Goal: Navigation & Orientation: Find specific page/section

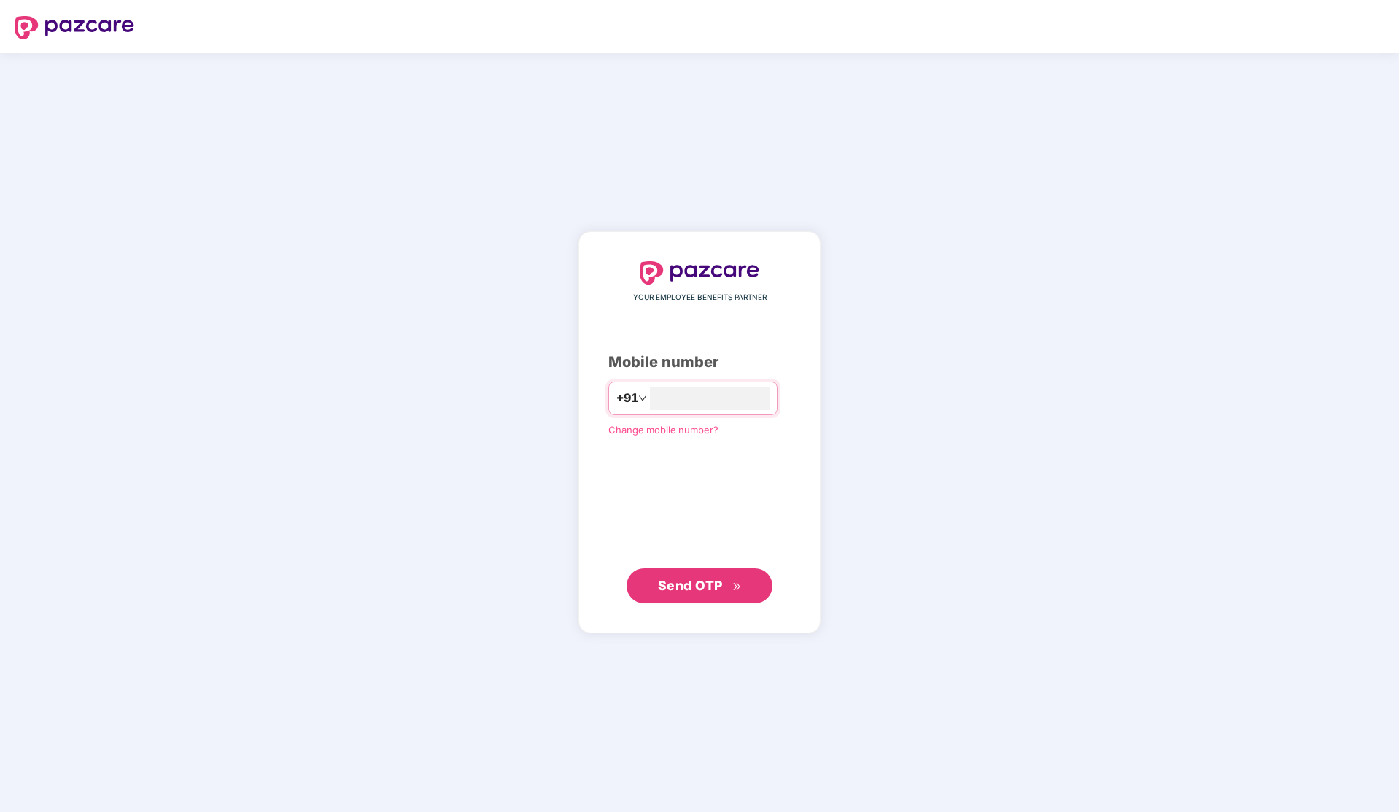
type input "**********"
click at [736, 592] on span "Send OTP" at bounding box center [700, 586] width 84 height 20
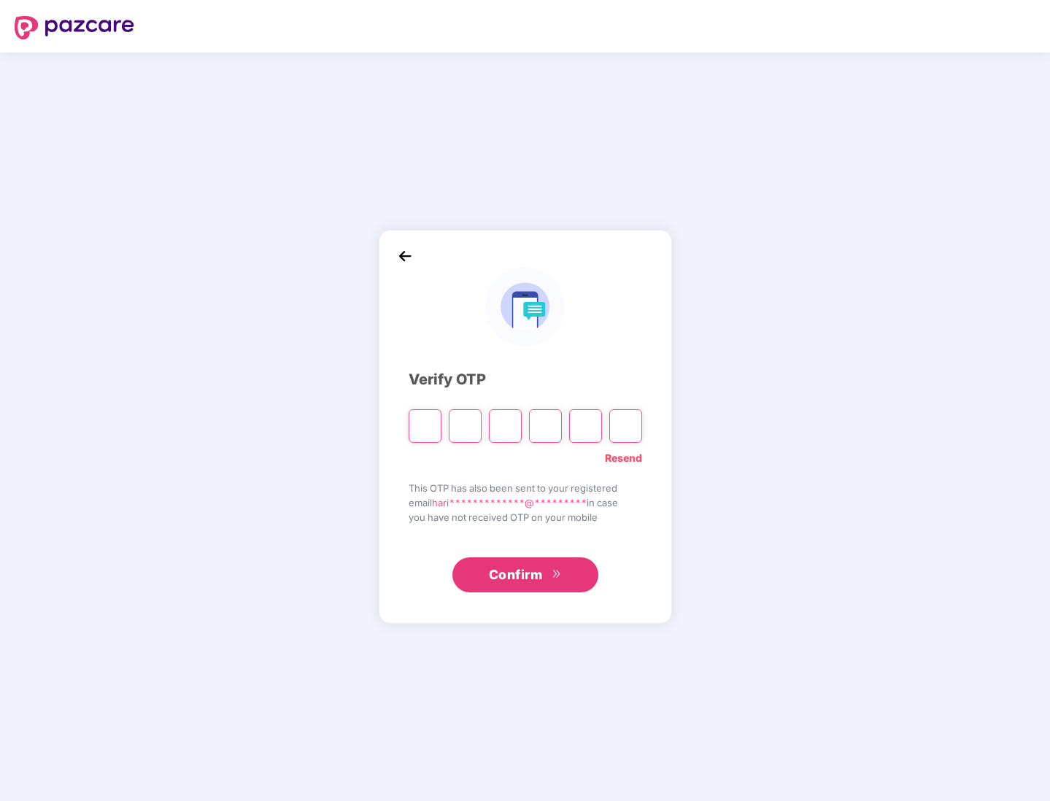
type input "*"
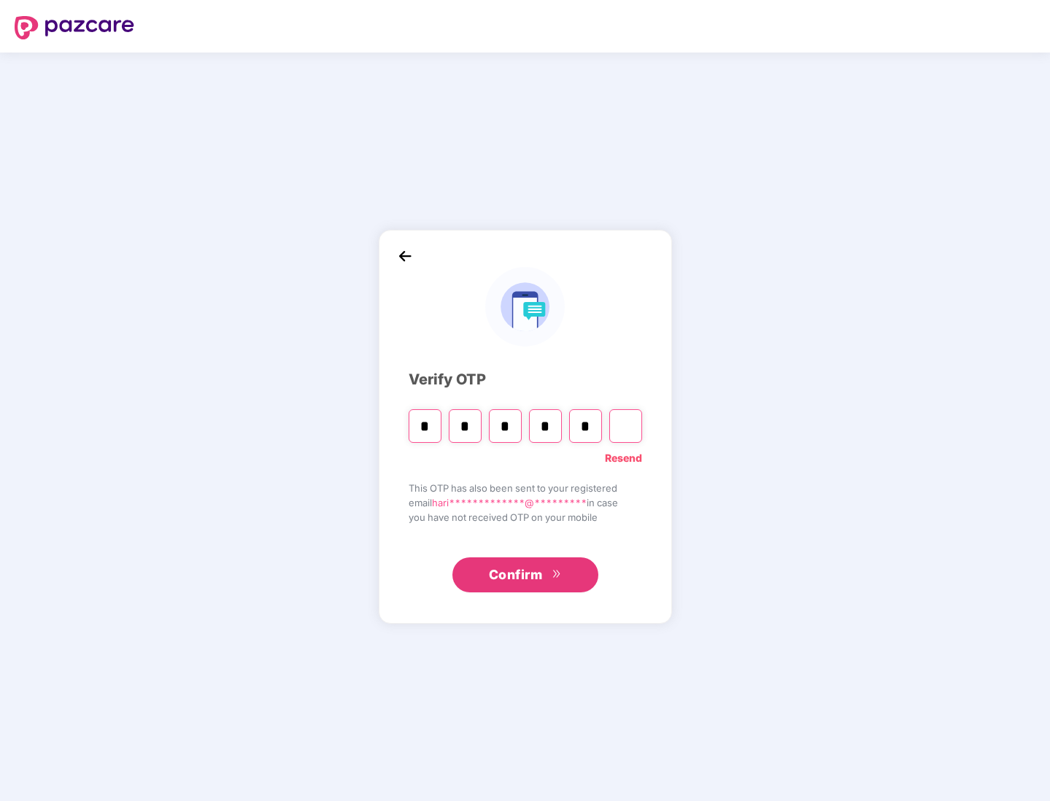
type input "*"
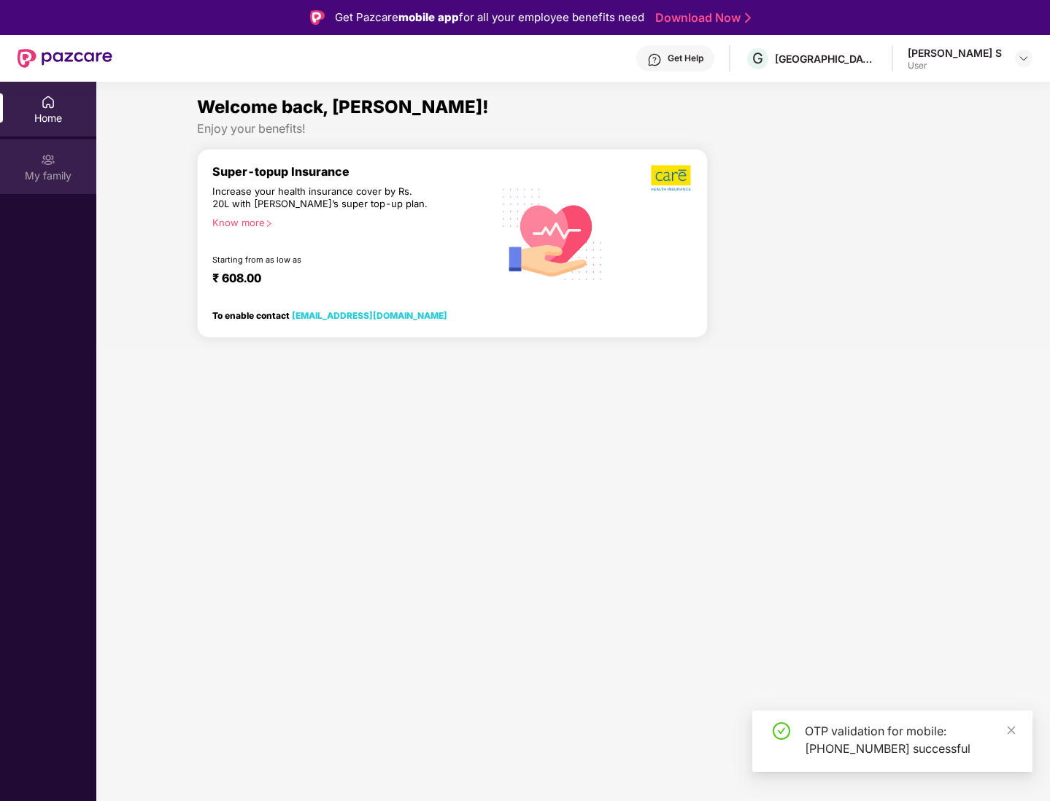
click at [53, 169] on div "My family" at bounding box center [48, 176] width 96 height 15
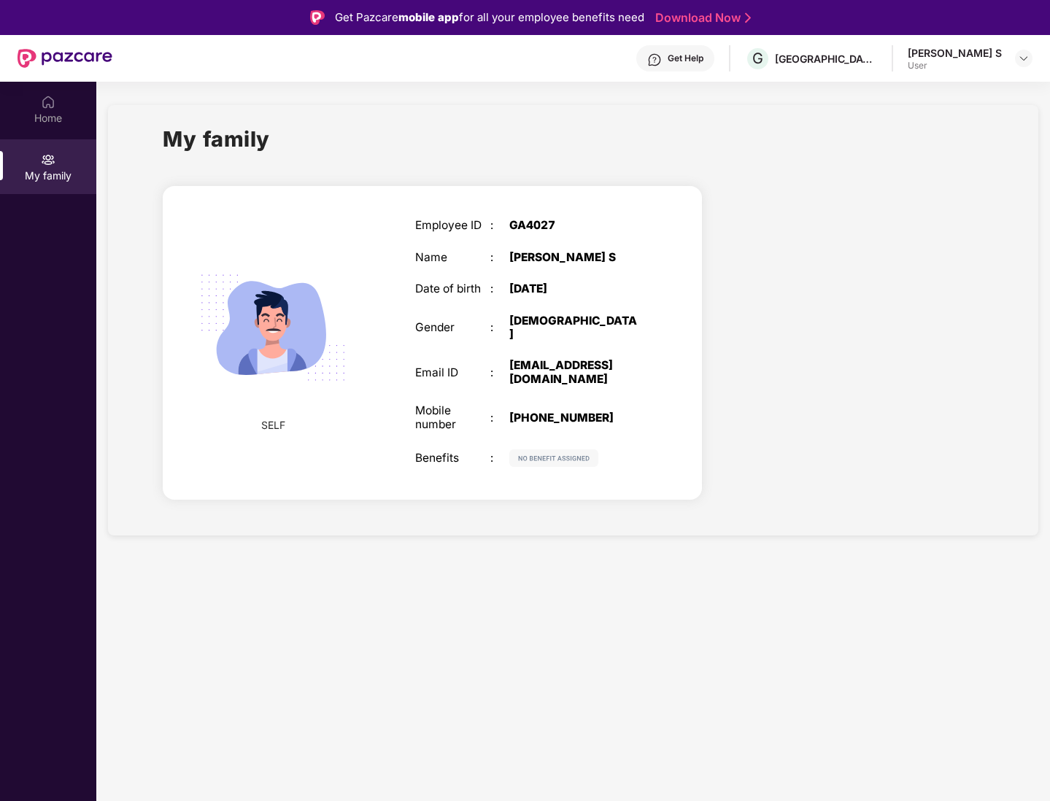
click at [571, 449] on img at bounding box center [553, 458] width 89 height 18
click at [32, 109] on div "Home" at bounding box center [48, 109] width 96 height 55
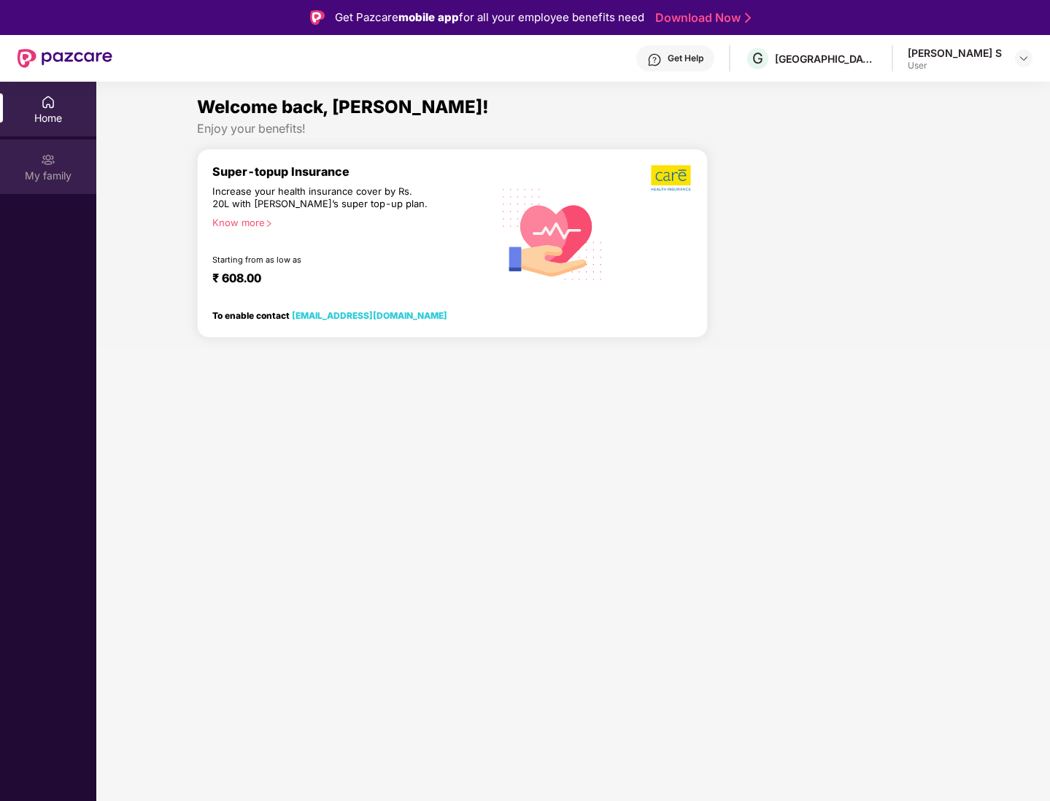
click at [53, 191] on div "My family" at bounding box center [48, 166] width 96 height 55
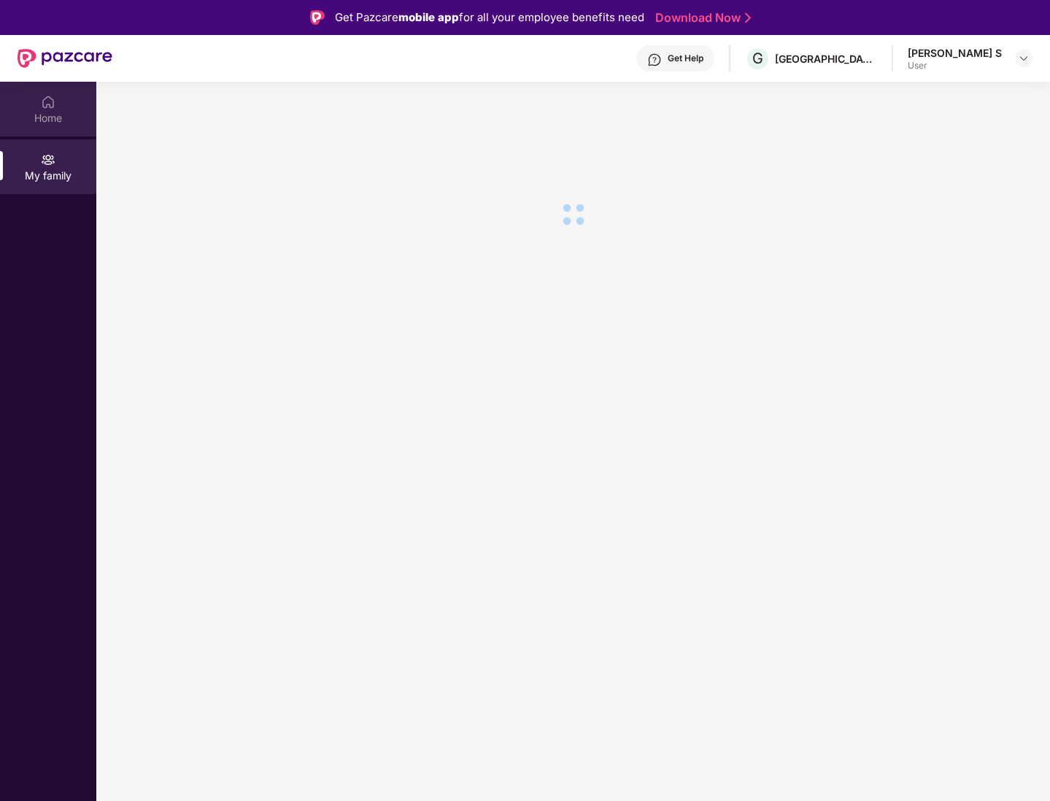
click at [63, 126] on div "Home" at bounding box center [48, 109] width 96 height 55
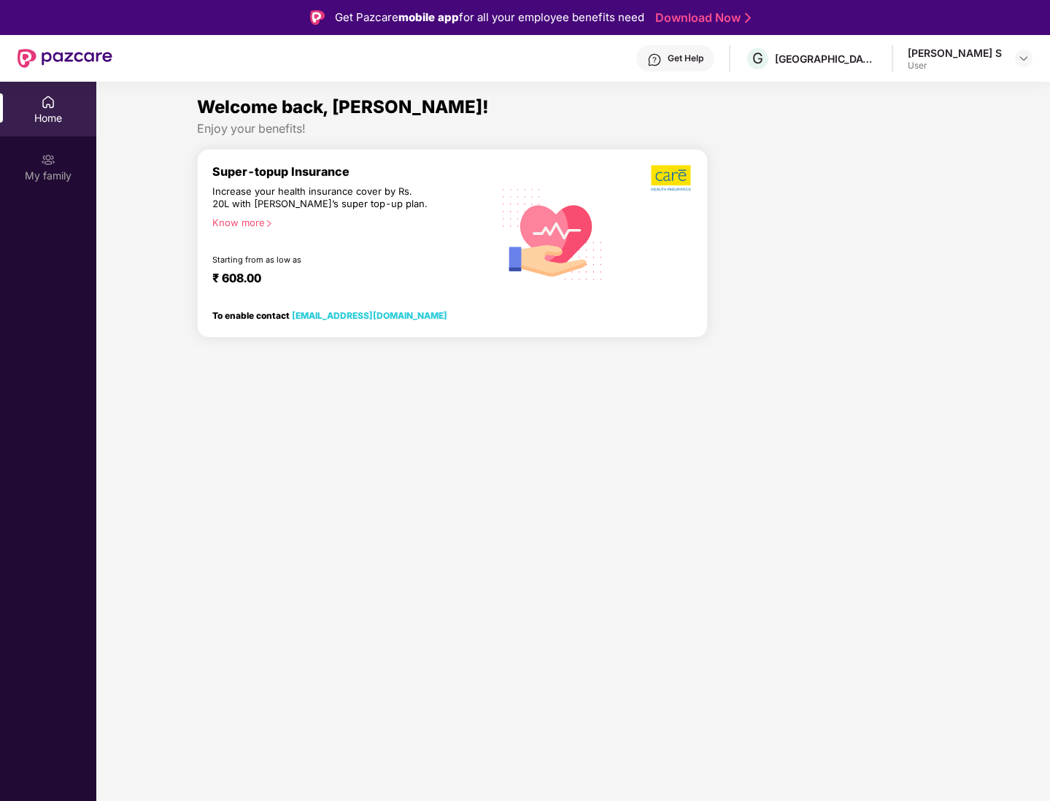
click at [719, 228] on div at bounding box center [833, 249] width 241 height 202
click at [659, 214] on div at bounding box center [653, 233] width 80 height 139
click at [461, 211] on div "Super-topup Insurance Increase your health insurance cover by Rs. 20L with [PER…" at bounding box center [352, 233] width 280 height 139
drag, startPoint x: 461, startPoint y: 211, endPoint x: 460, endPoint y: 138, distance: 73.0
click at [461, 203] on div "Super-topup Insurance Increase your health insurance cover by Rs. 20L with [PER…" at bounding box center [352, 233] width 280 height 139
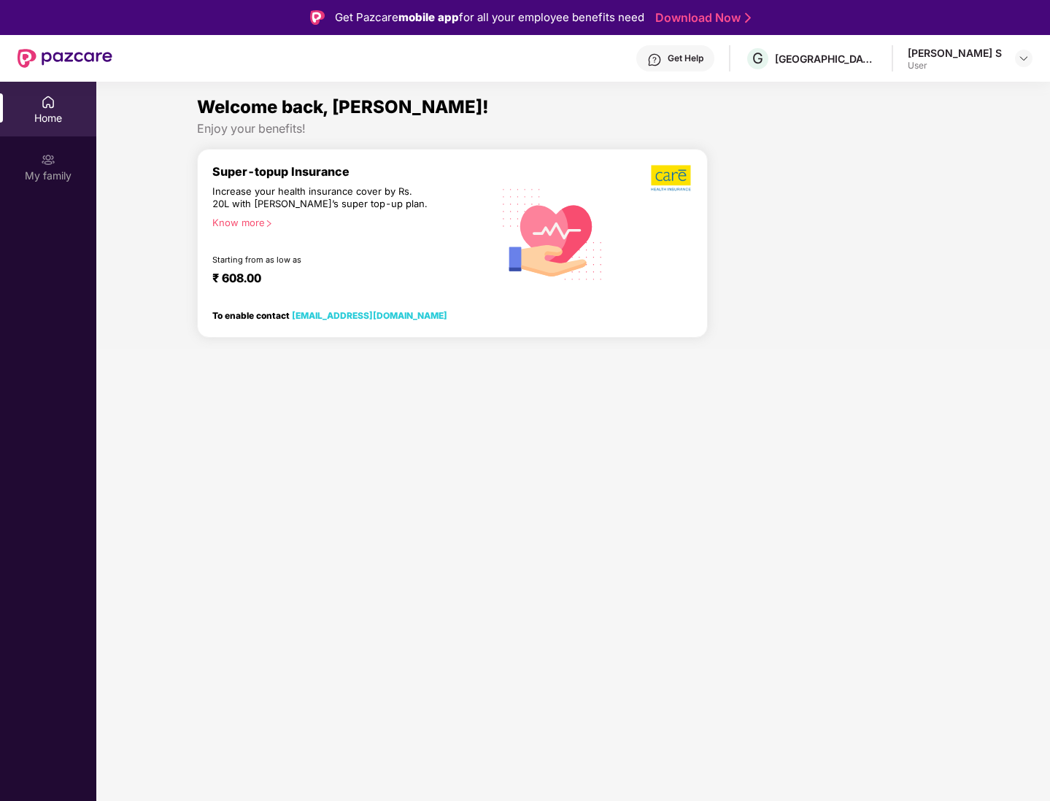
click at [697, 53] on div "Get Help" at bounding box center [686, 59] width 36 height 12
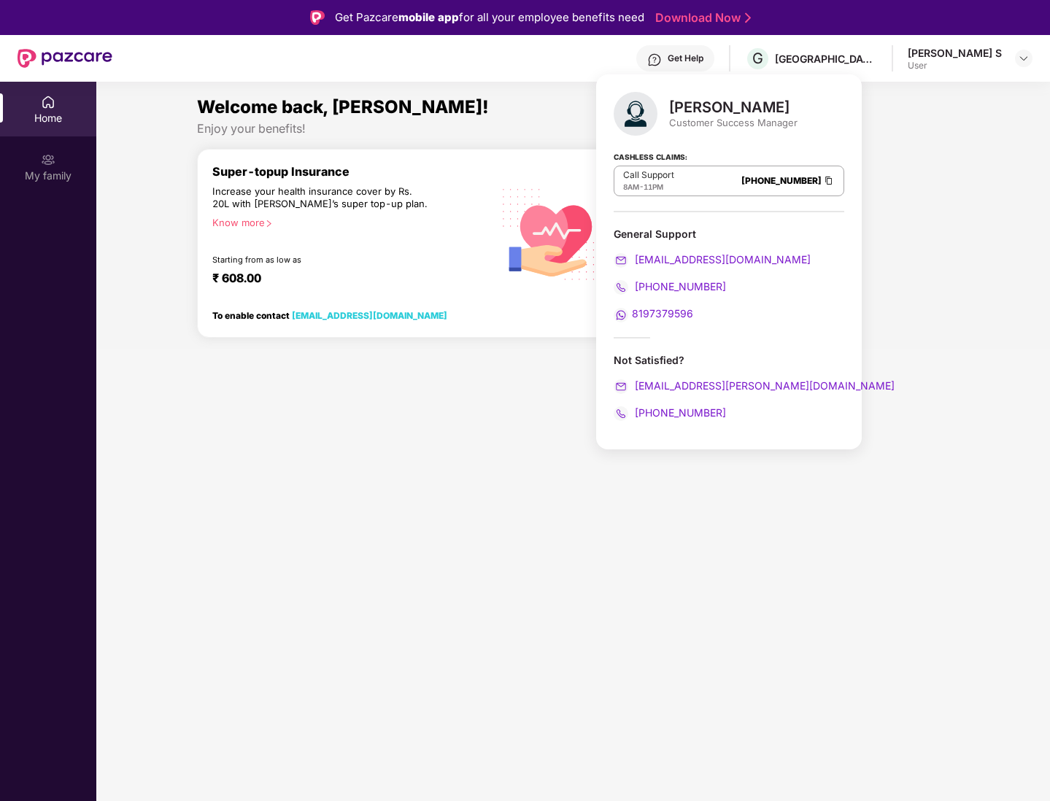
click at [920, 122] on div "Enjoy your benefits!" at bounding box center [573, 128] width 752 height 15
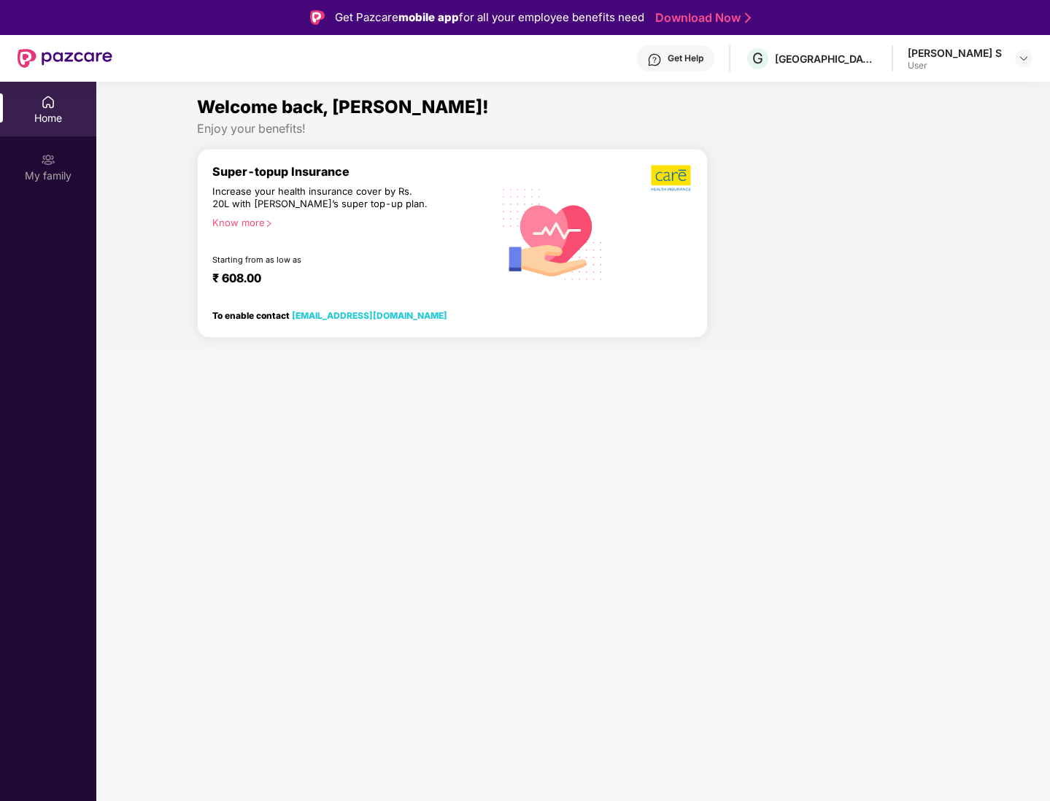
click at [994, 67] on div "User" at bounding box center [955, 66] width 94 height 12
click at [1024, 55] on img at bounding box center [1024, 59] width 12 height 12
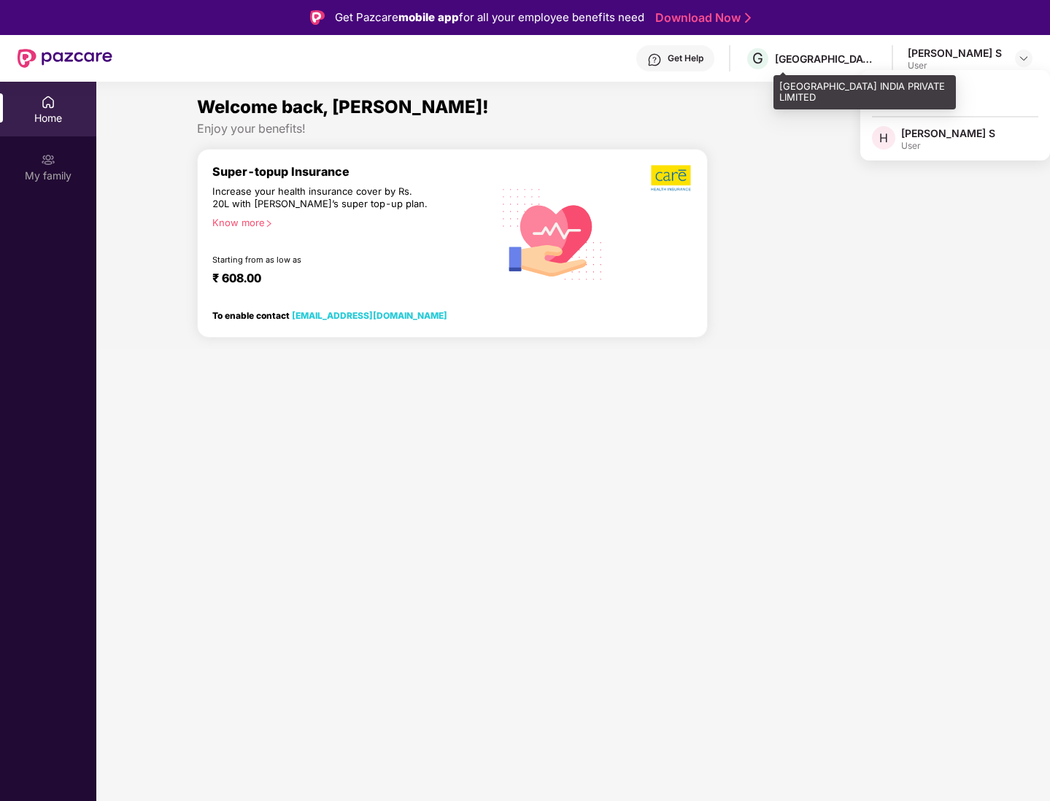
click at [877, 56] on div "[GEOGRAPHIC_DATA] INDIA PRIVATE LIMITED" at bounding box center [826, 59] width 102 height 14
click at [849, 57] on div "[GEOGRAPHIC_DATA] INDIA PRIVATE LIMITED" at bounding box center [826, 59] width 102 height 14
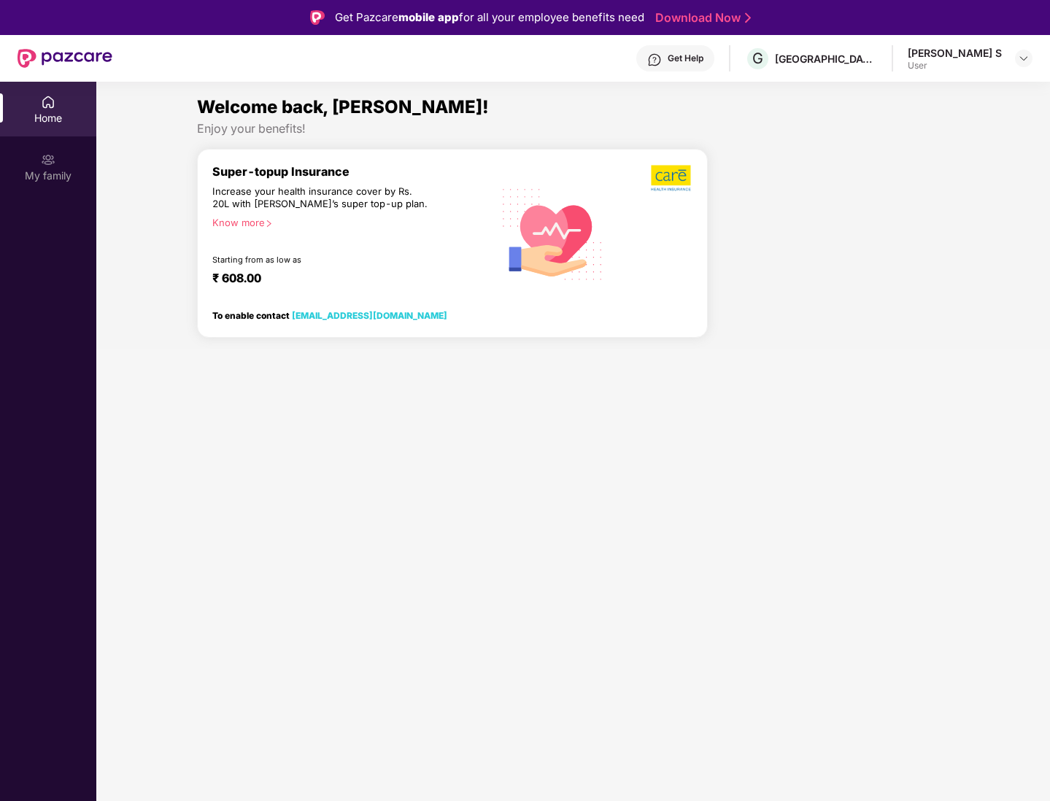
click at [703, 60] on div "Get Help" at bounding box center [686, 59] width 36 height 12
click at [538, 128] on div "Enjoy your benefits!" at bounding box center [573, 128] width 752 height 15
click at [306, 183] on div "Super-topup Insurance Increase your health insurance cover by Rs. 20L with [PER…" at bounding box center [352, 233] width 280 height 139
click at [75, 183] on div "My family" at bounding box center [48, 166] width 96 height 55
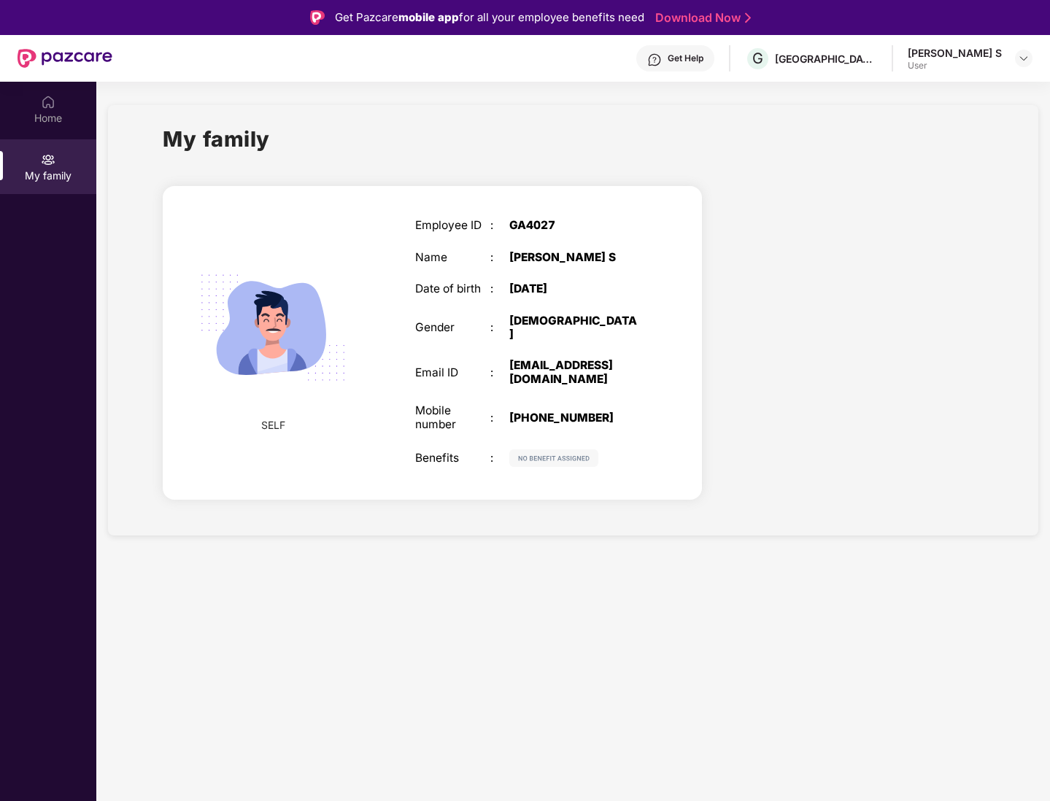
click at [376, 303] on div "SELF Employee ID : GA4027 Name : [PERSON_NAME] S Date of birth : [DEMOGRAPHIC_D…" at bounding box center [432, 343] width 539 height 314
drag, startPoint x: 385, startPoint y: 314, endPoint x: 394, endPoint y: 314, distance: 8.8
click at [386, 314] on div "SELF Employee ID : GA4027 Name : [PERSON_NAME] S Date of birth : [DEMOGRAPHIC_D…" at bounding box center [432, 343] width 539 height 314
click at [536, 449] on img at bounding box center [553, 458] width 89 height 18
click at [549, 449] on img at bounding box center [553, 458] width 89 height 18
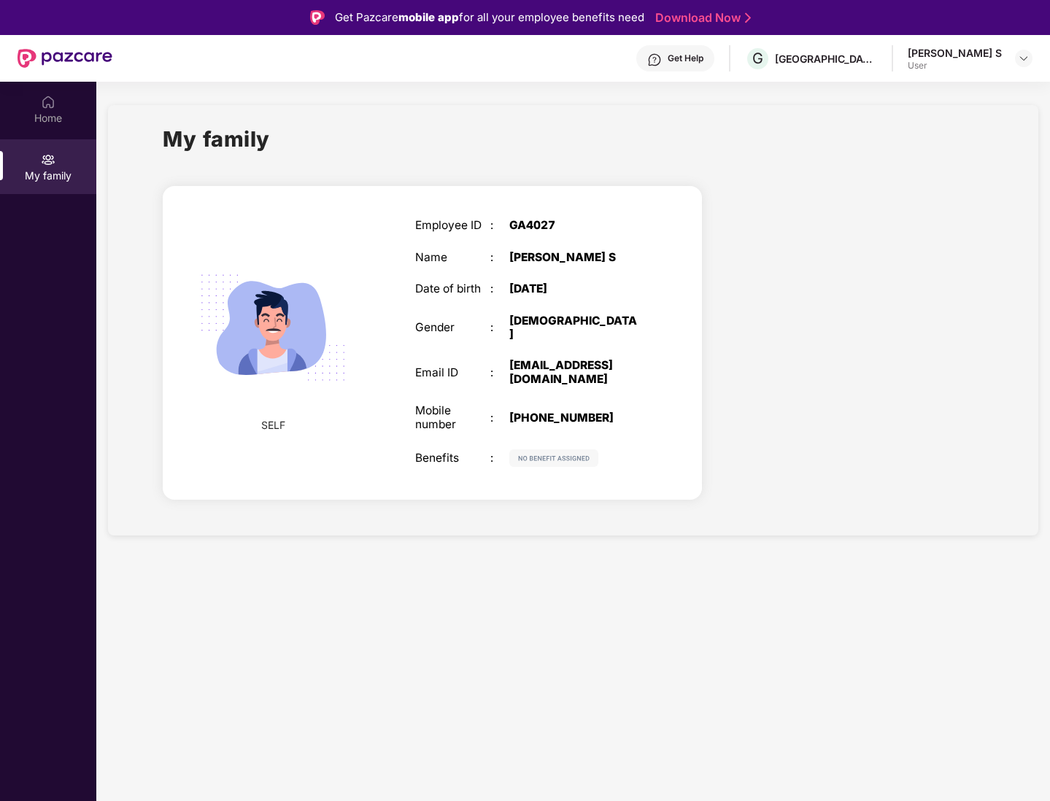
click at [550, 449] on img at bounding box center [553, 458] width 89 height 18
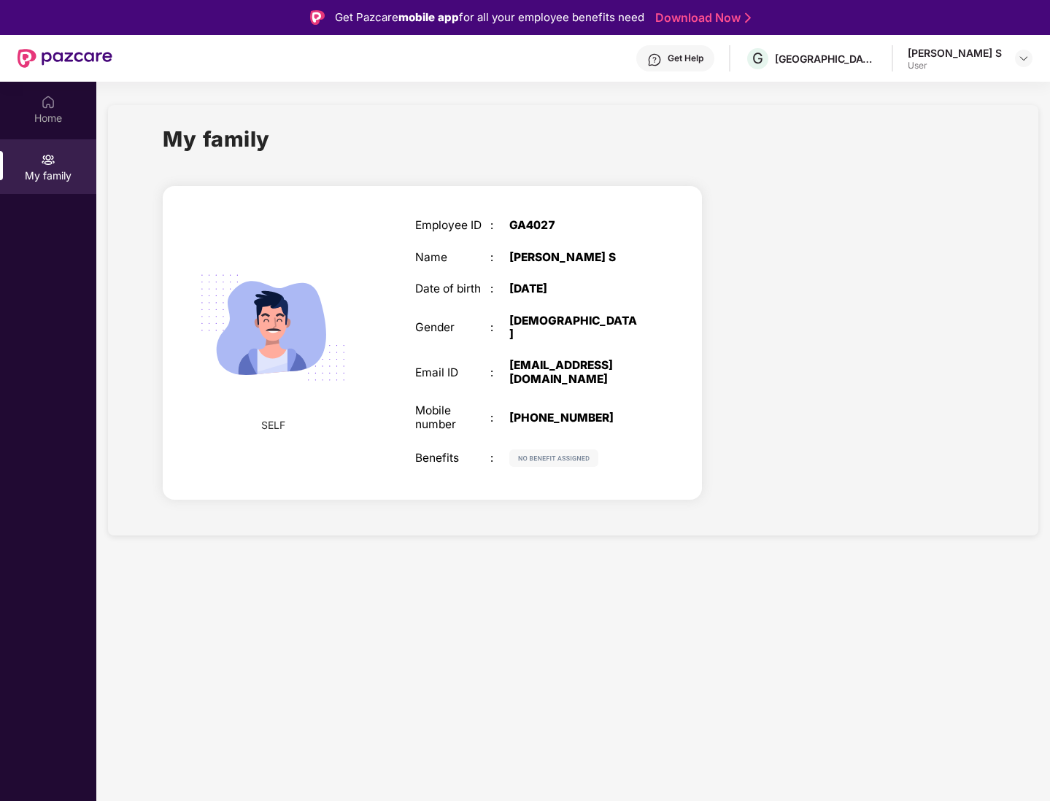
click at [550, 449] on img at bounding box center [553, 458] width 89 height 18
click at [55, 128] on div "Home" at bounding box center [48, 109] width 96 height 55
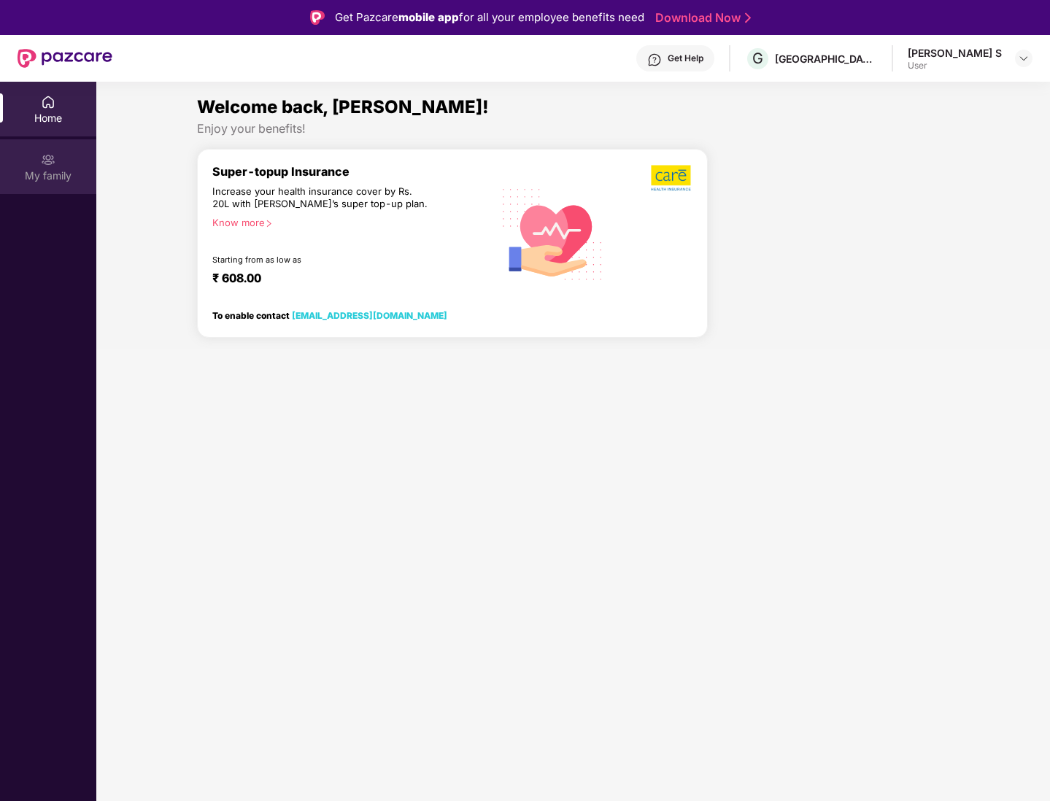
click at [64, 163] on div "My family" at bounding box center [48, 166] width 96 height 55
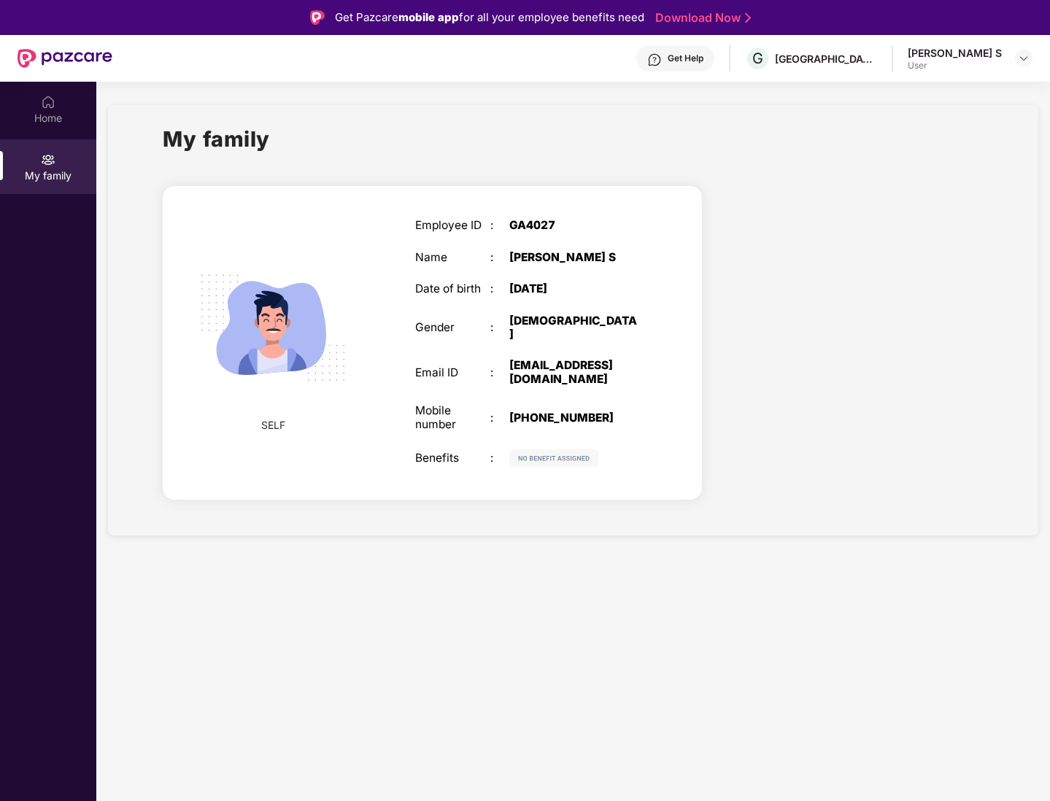
click at [703, 53] on div "Get Help" at bounding box center [686, 59] width 36 height 12
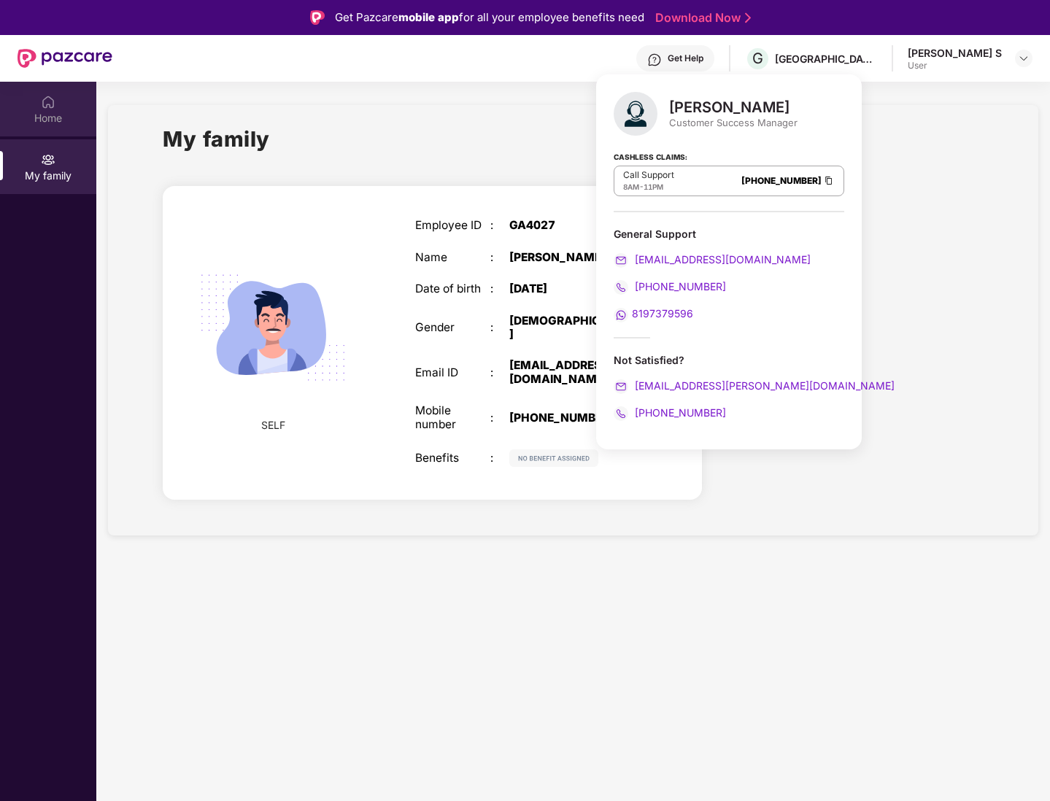
click at [58, 114] on div "Home" at bounding box center [48, 118] width 96 height 15
